Goal: Navigation & Orientation: Find specific page/section

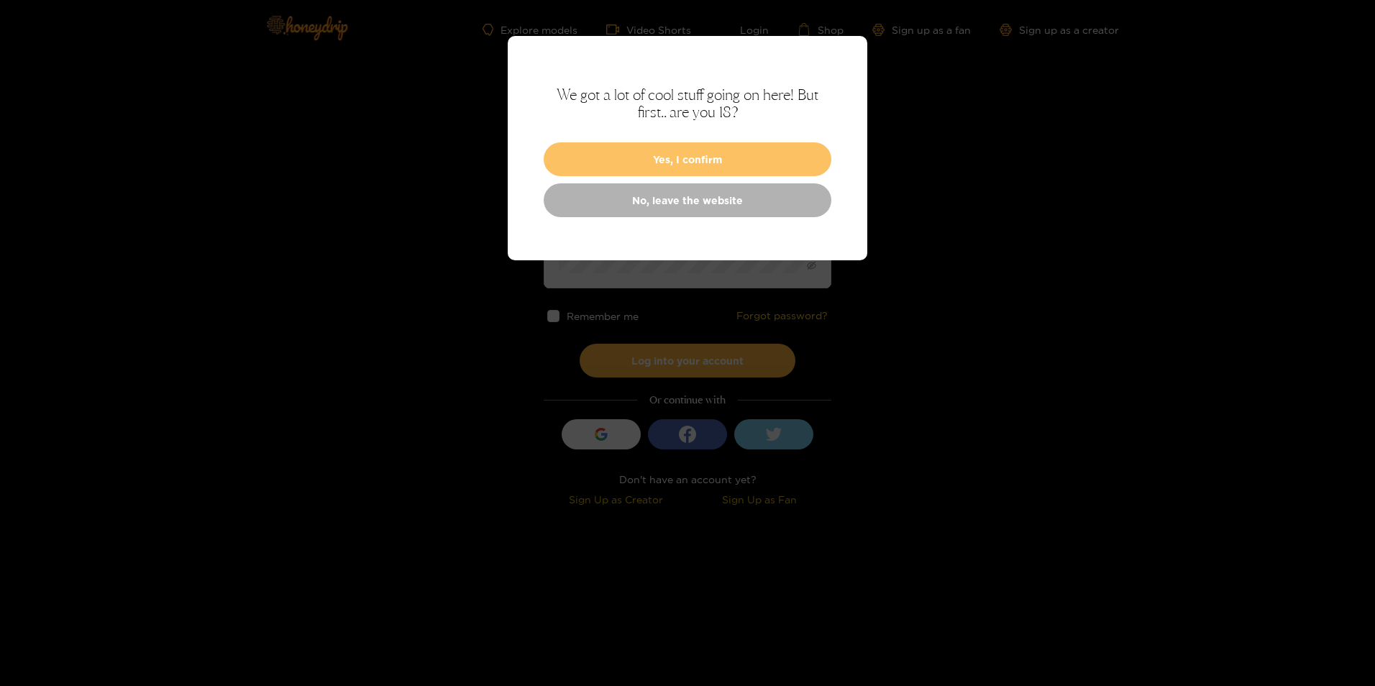
click at [651, 154] on button "Yes, I confirm" at bounding box center [687, 159] width 288 height 34
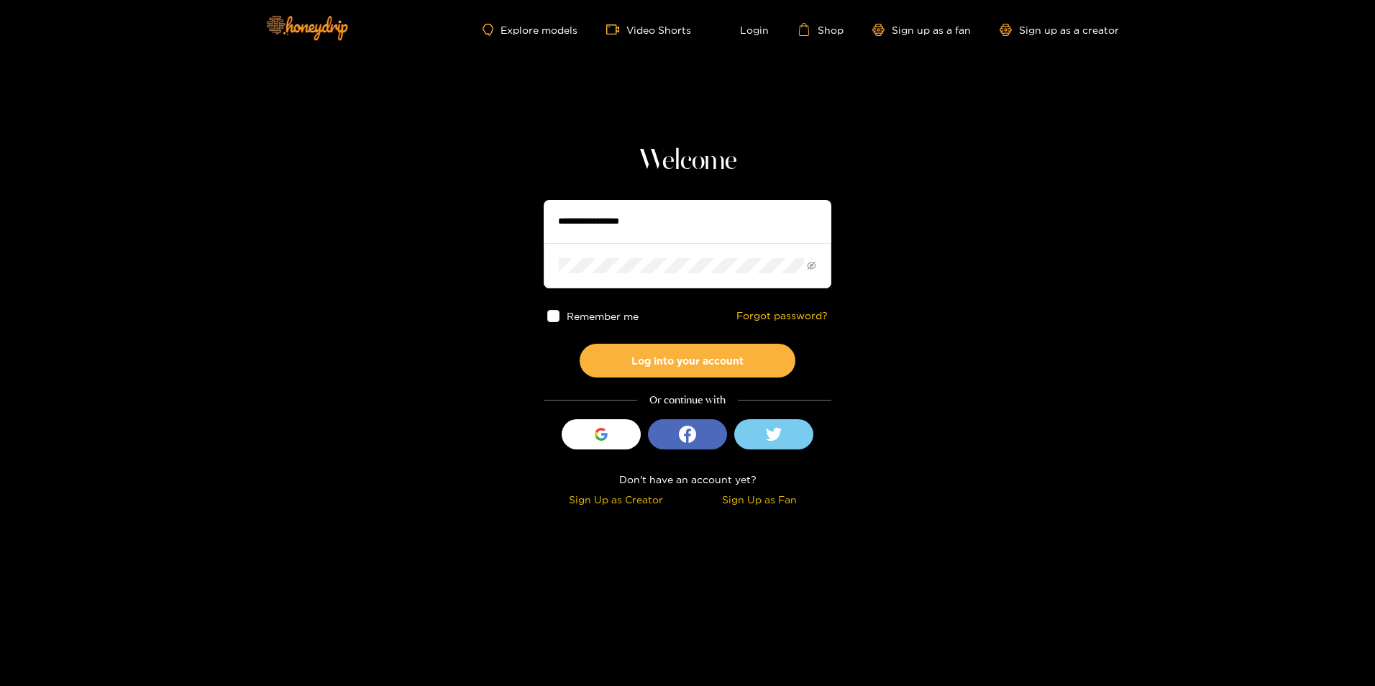
click at [627, 227] on input "text" at bounding box center [687, 221] width 288 height 43
click at [627, 226] on input "**********" at bounding box center [687, 221] width 288 height 43
type input "**********"
click at [579, 344] on button "Log into your account" at bounding box center [687, 361] width 216 height 34
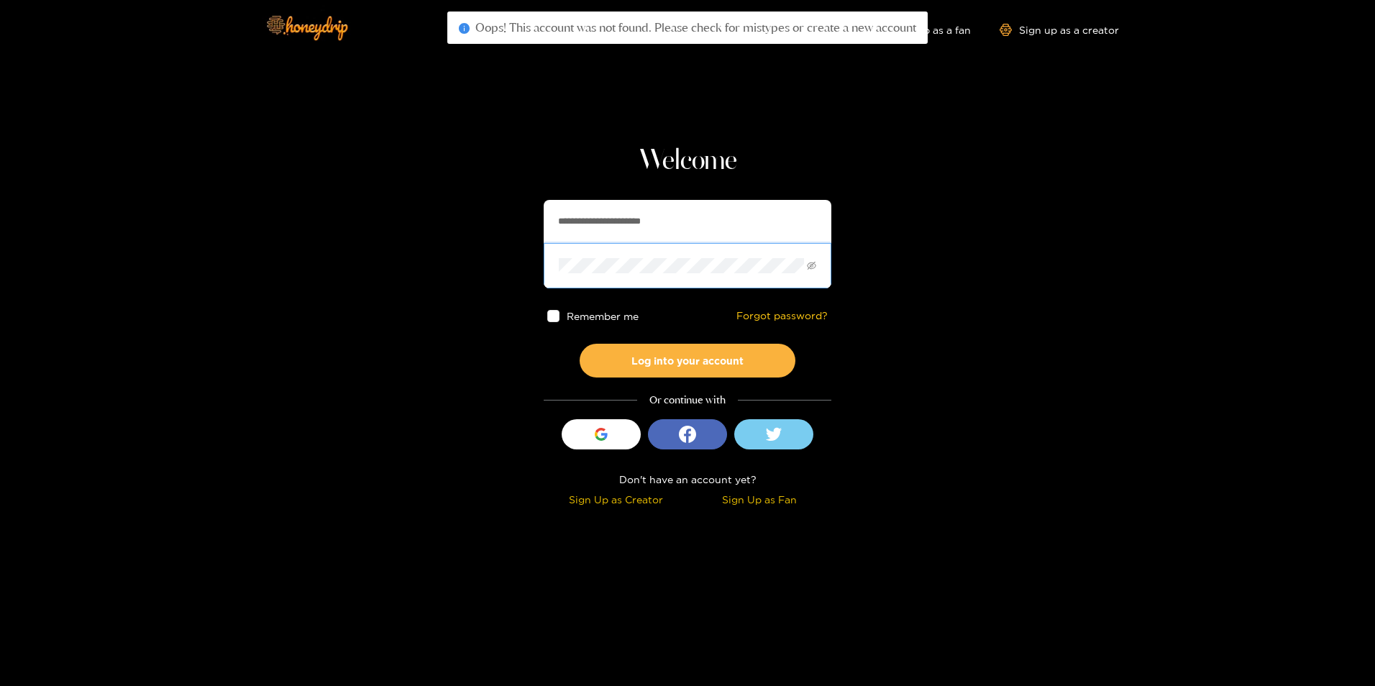
click at [619, 257] on span at bounding box center [687, 265] width 288 height 45
click at [579, 344] on button "Log into your account" at bounding box center [687, 361] width 216 height 34
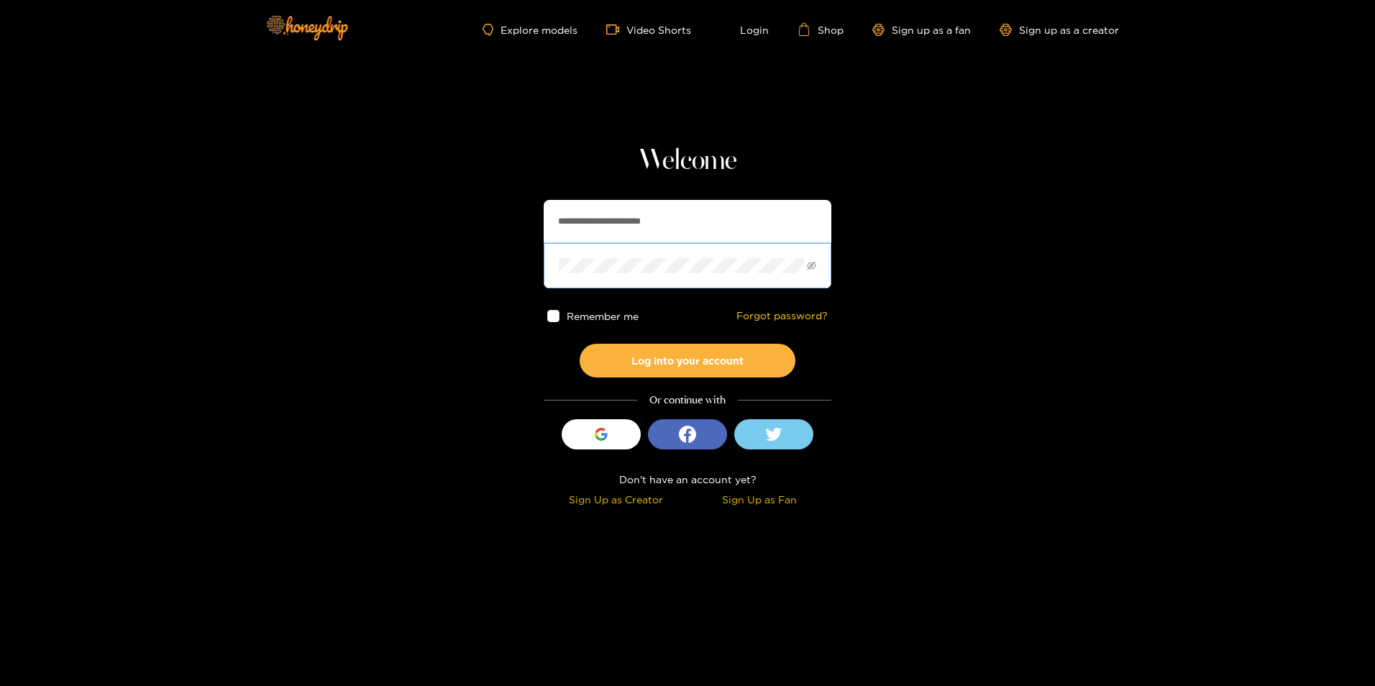
click at [579, 344] on button "Log into your account" at bounding box center [687, 361] width 216 height 34
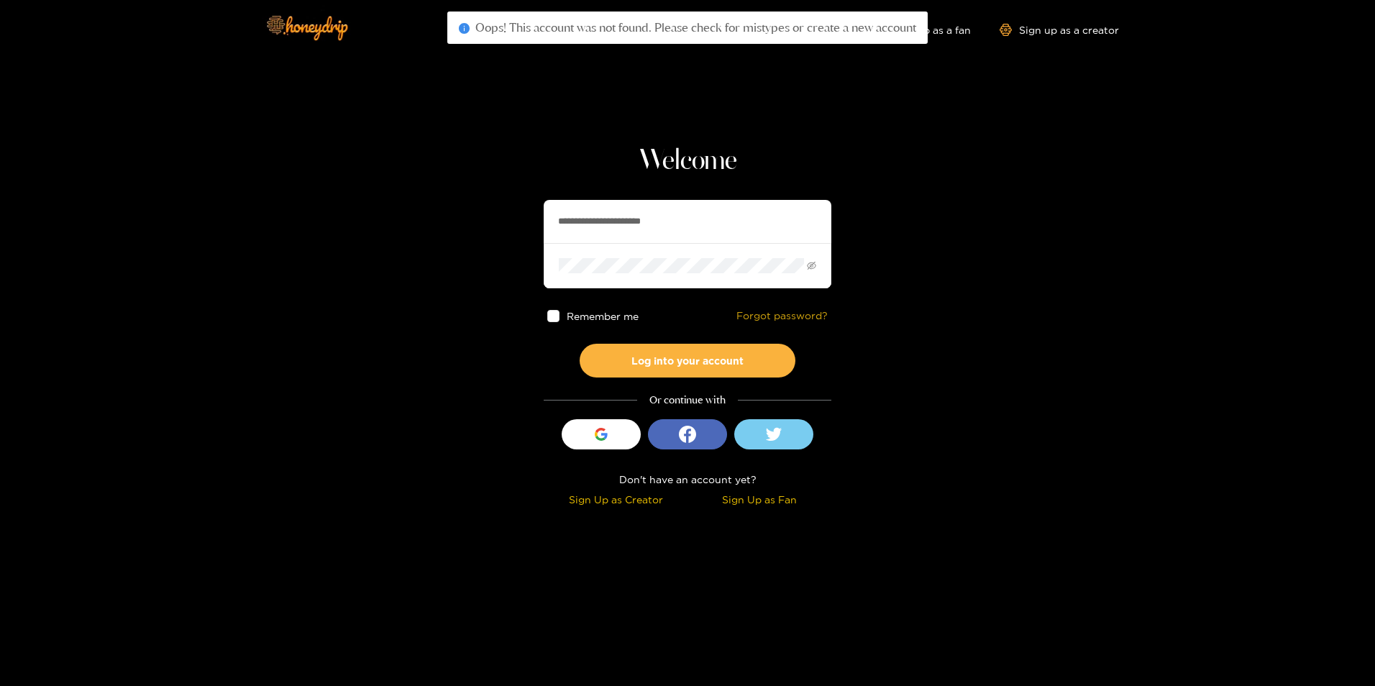
click at [772, 313] on link "Forgot password?" at bounding box center [781, 316] width 91 height 12
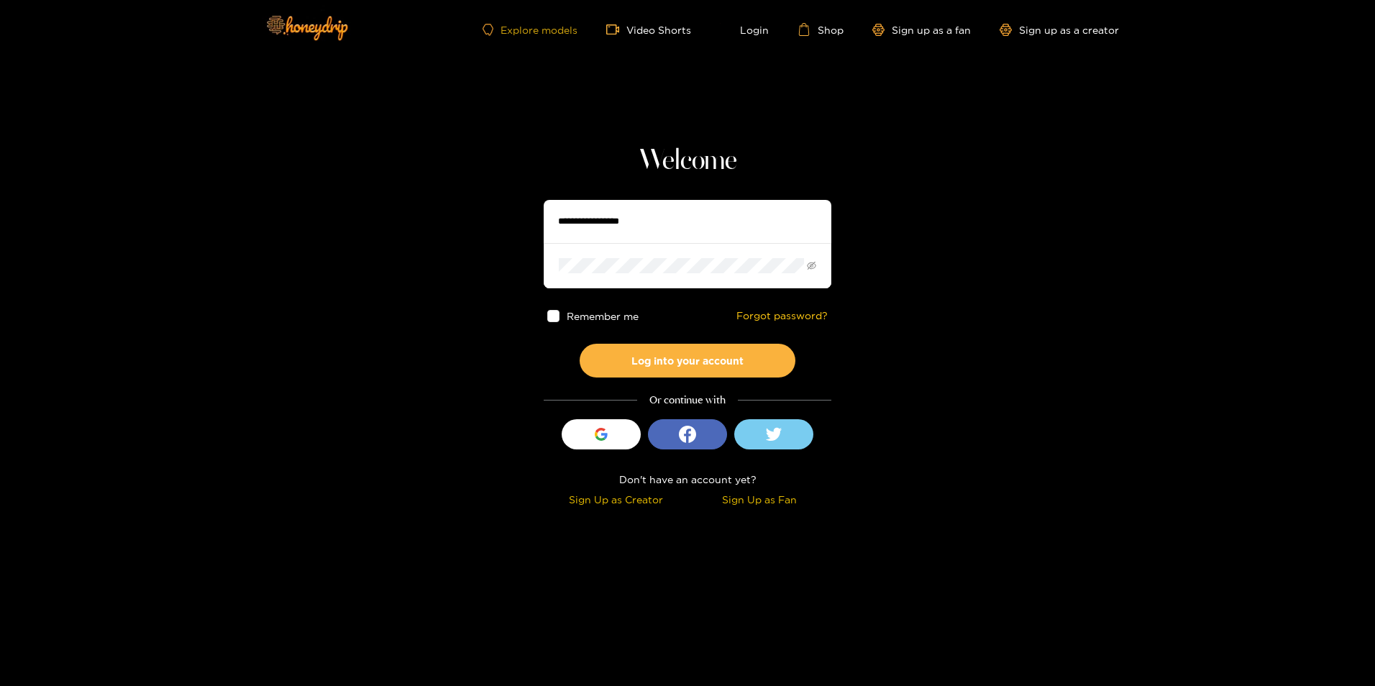
click at [520, 30] on link "Explore models" at bounding box center [529, 30] width 95 height 12
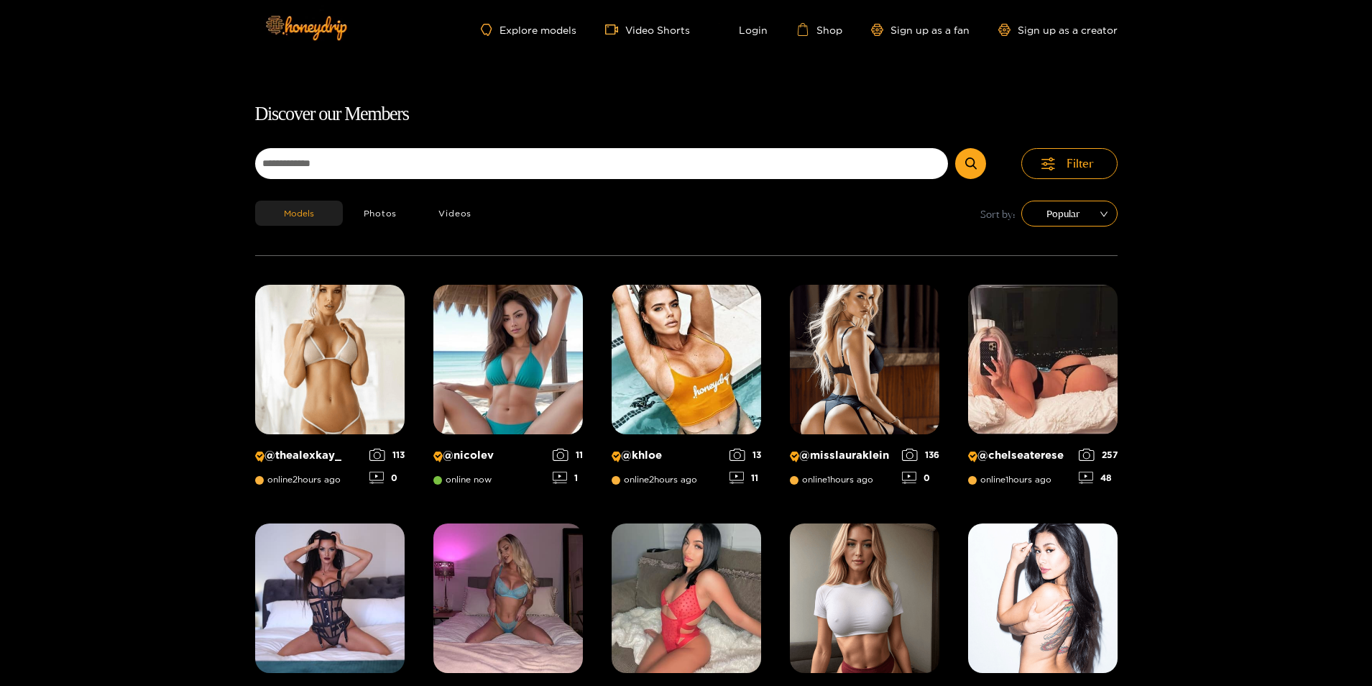
scroll to position [92, 0]
